Goal: Find contact information: Find contact information

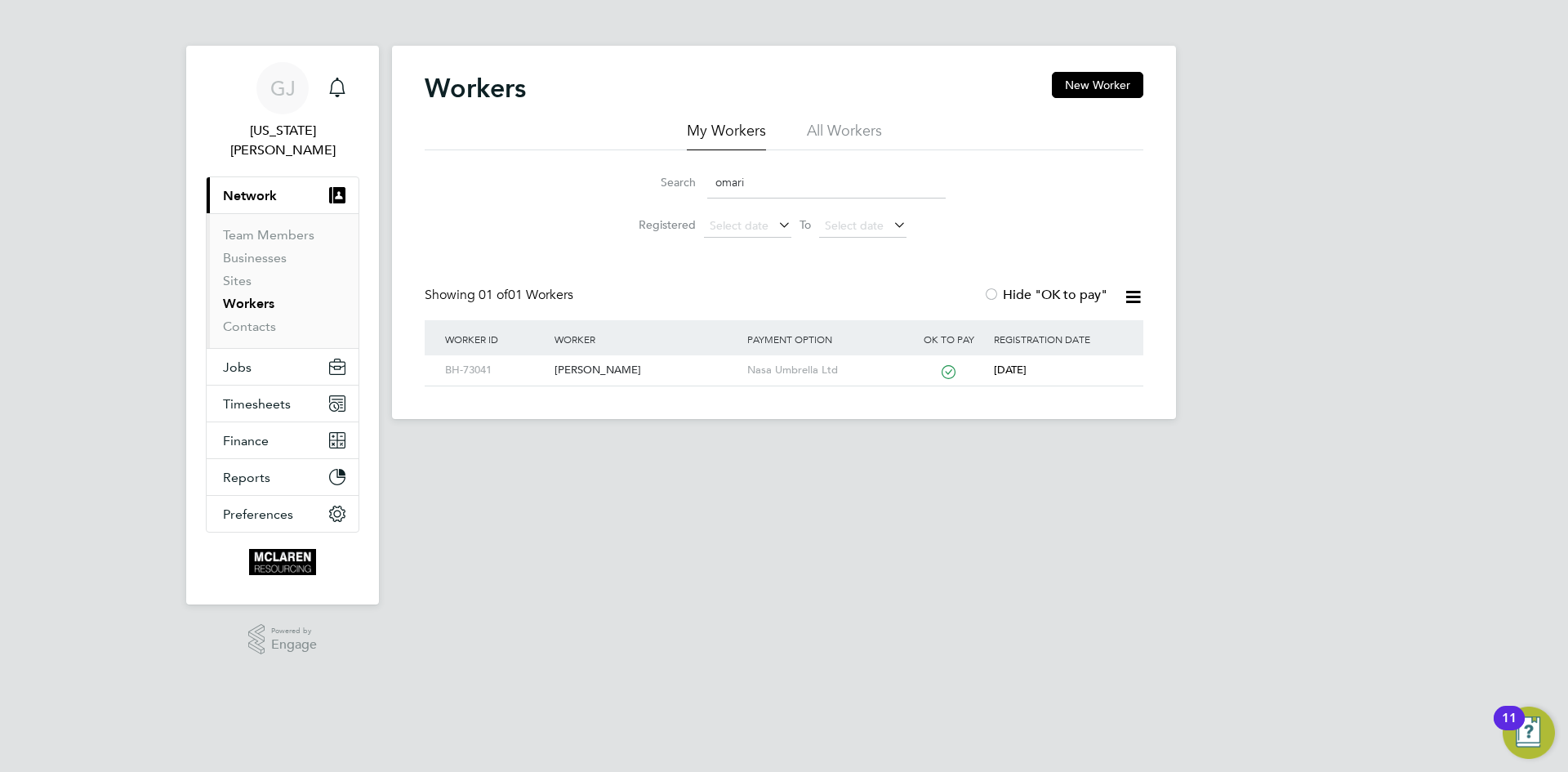
click at [783, 184] on input "omari" at bounding box center [826, 183] width 239 height 32
type input "o"
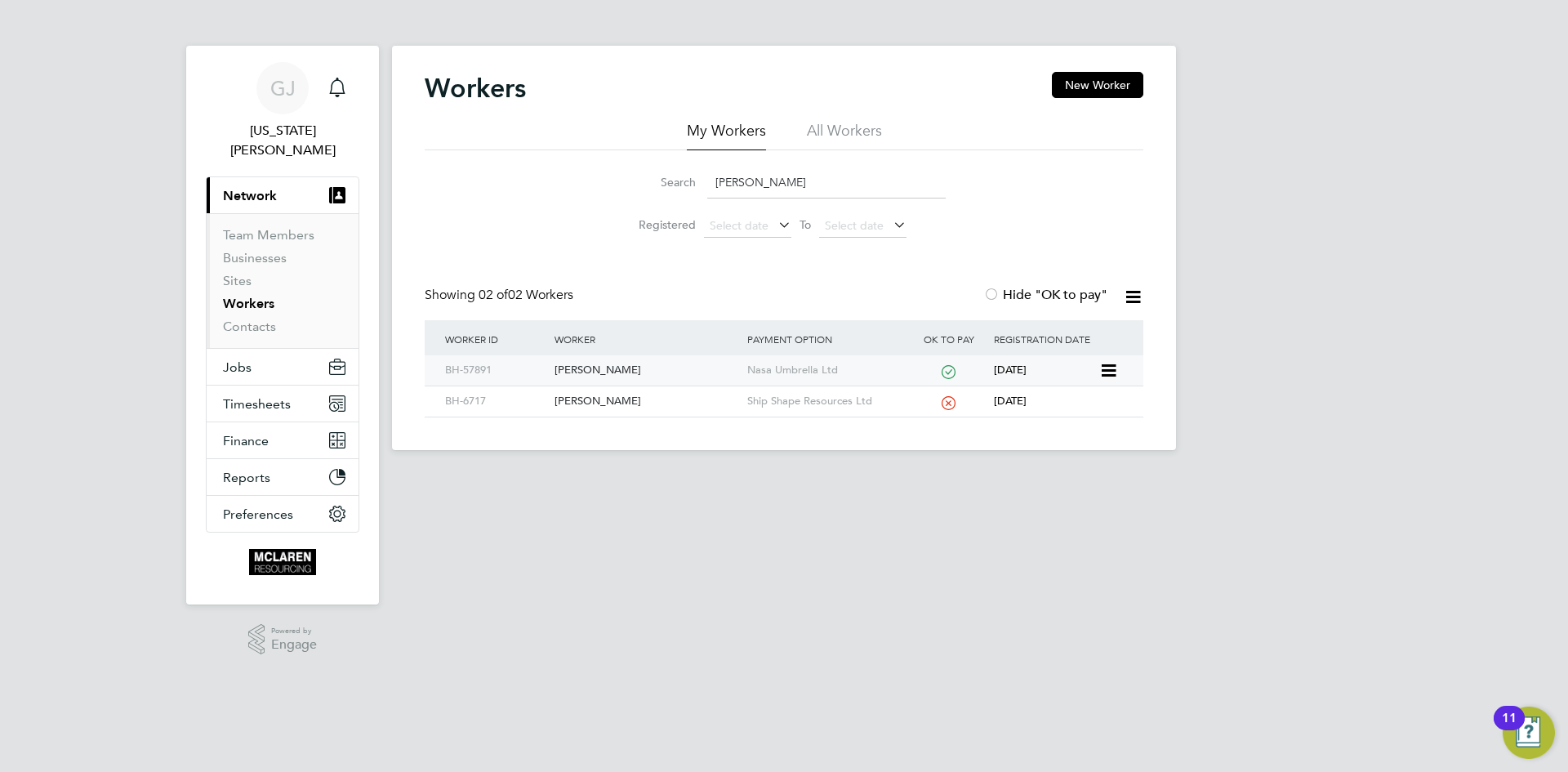
type input "[PERSON_NAME]"
click at [622, 375] on div "[PERSON_NAME]" at bounding box center [645, 370] width 192 height 30
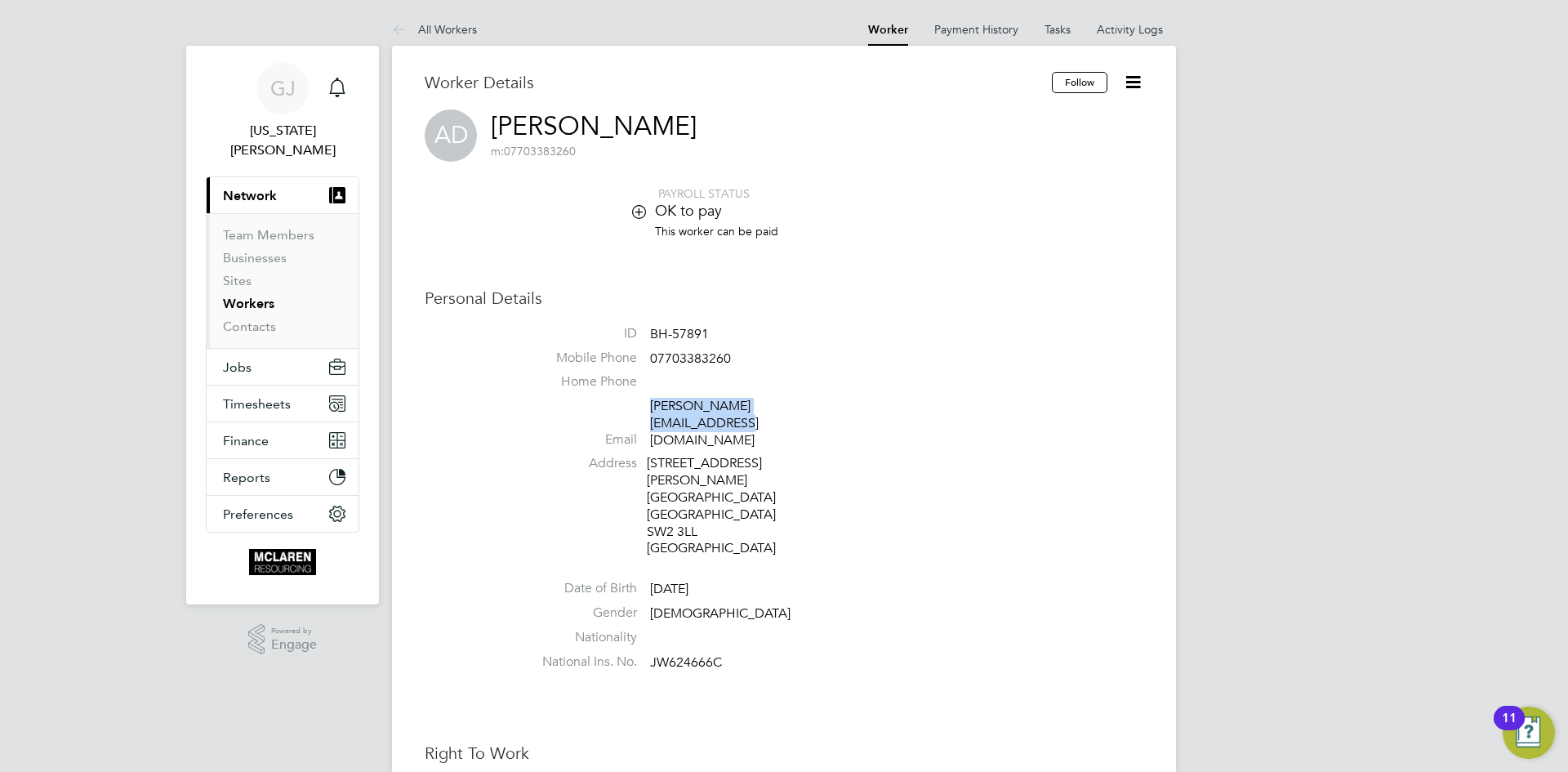
drag, startPoint x: 840, startPoint y: 412, endPoint x: 649, endPoint y: 411, distance: 191.0
click at [649, 411] on li "Email [PERSON_NAME][EMAIL_ADDRESS][DOMAIN_NAME]" at bounding box center [833, 426] width 620 height 57
copy link "[PERSON_NAME][EMAIL_ADDRESS][DOMAIN_NAME]"
click at [731, 356] on li "Mobile Phone [PHONE_NUMBER]" at bounding box center [833, 361] width 620 height 25
drag, startPoint x: 732, startPoint y: 356, endPoint x: 650, endPoint y: 356, distance: 82.0
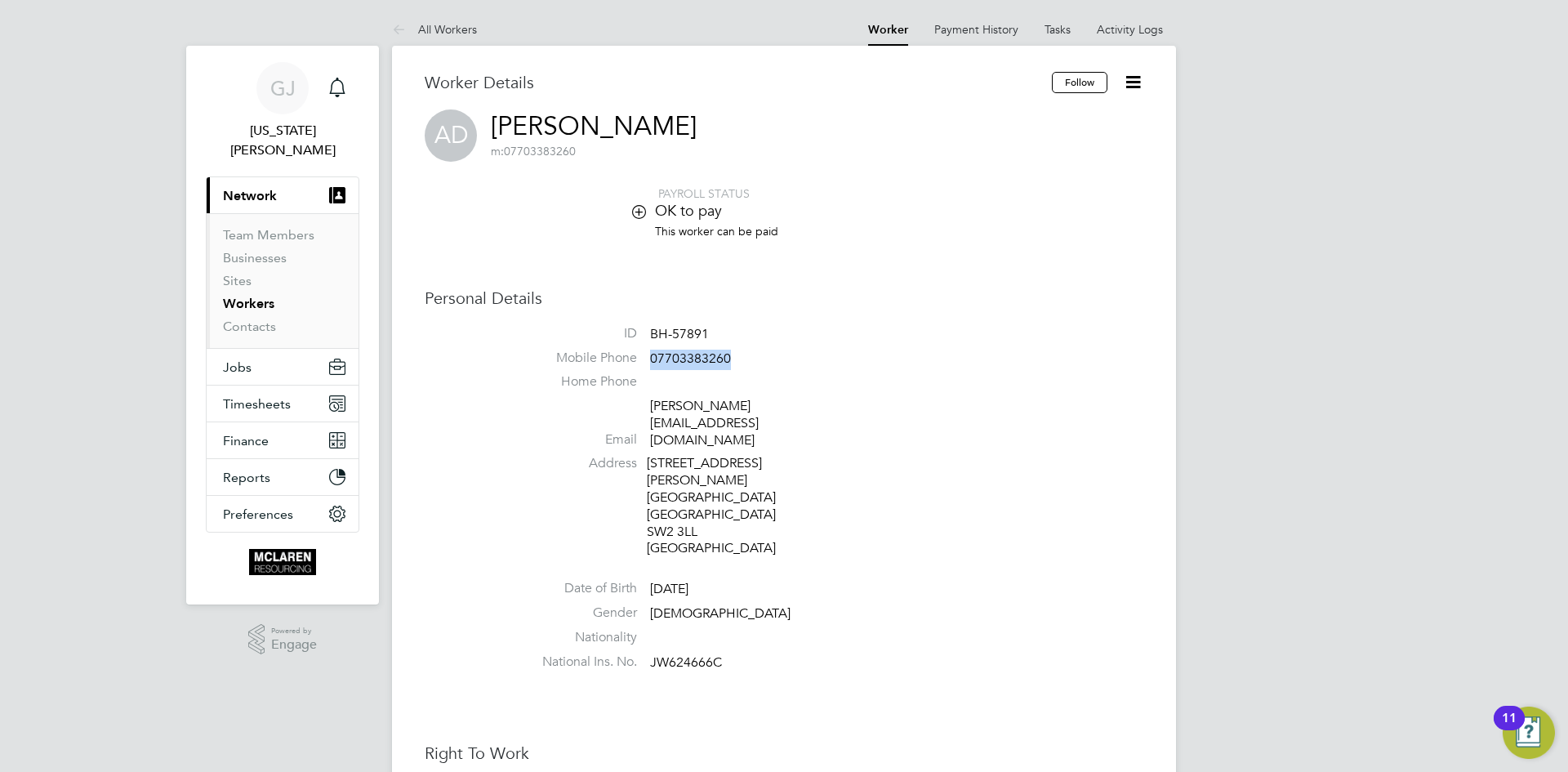
click at [650, 356] on li "Mobile Phone [PHONE_NUMBER]" at bounding box center [833, 361] width 620 height 25
copy span "07703383260"
drag, startPoint x: 727, startPoint y: 313, endPoint x: 713, endPoint y: 339, distance: 29.5
click at [727, 316] on div "Personal Details ID BH-57891 Mobile Phone [PHONE_NUMBER] Home Phone Email [PERS…" at bounding box center [784, 482] width 719 height 391
drag, startPoint x: 710, startPoint y: 336, endPoint x: 650, endPoint y: 339, distance: 60.1
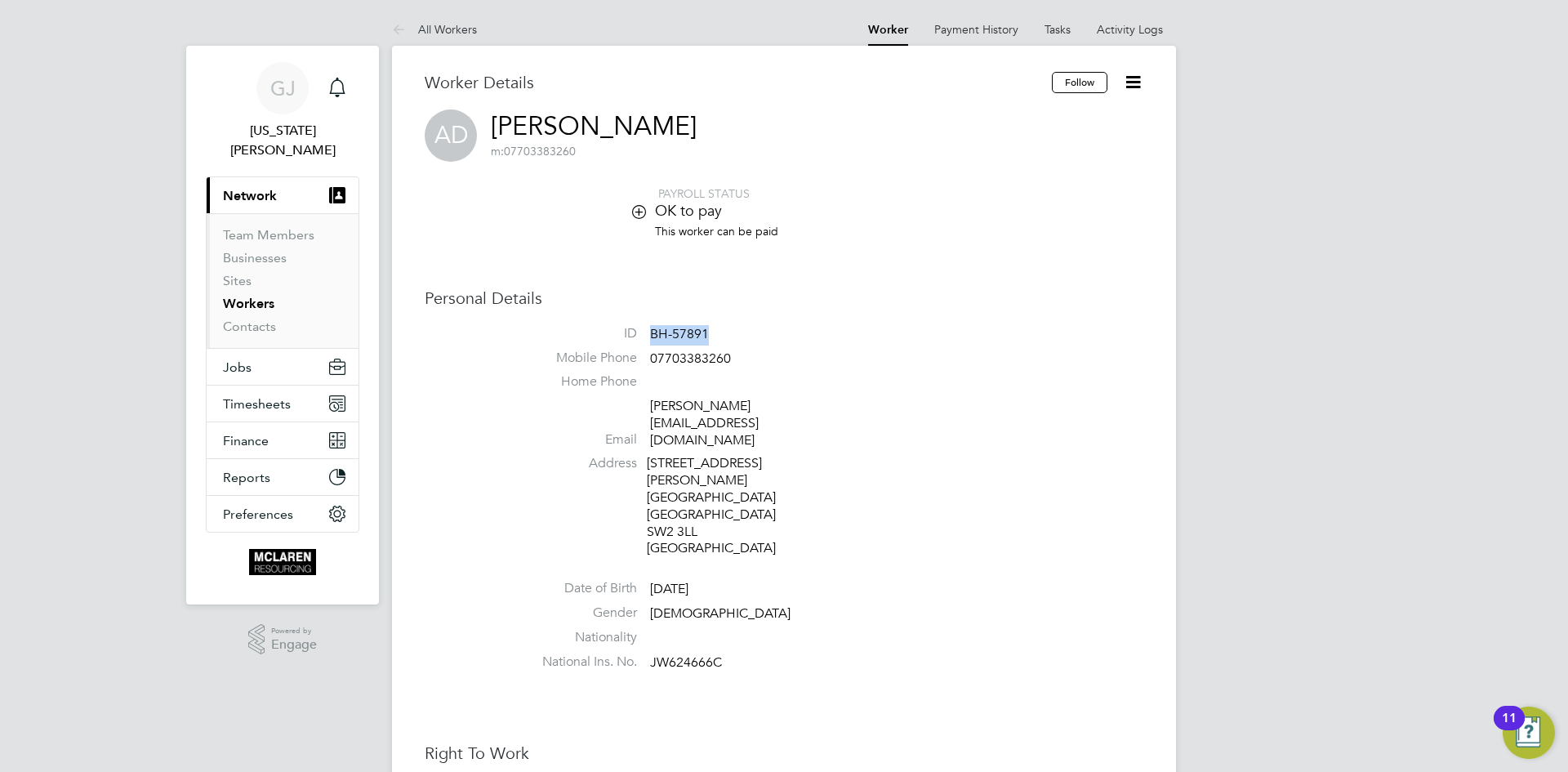
click at [650, 339] on li "ID BH-57891" at bounding box center [833, 337] width 620 height 25
copy span "BH-57891"
